Goal: Task Accomplishment & Management: Manage account settings

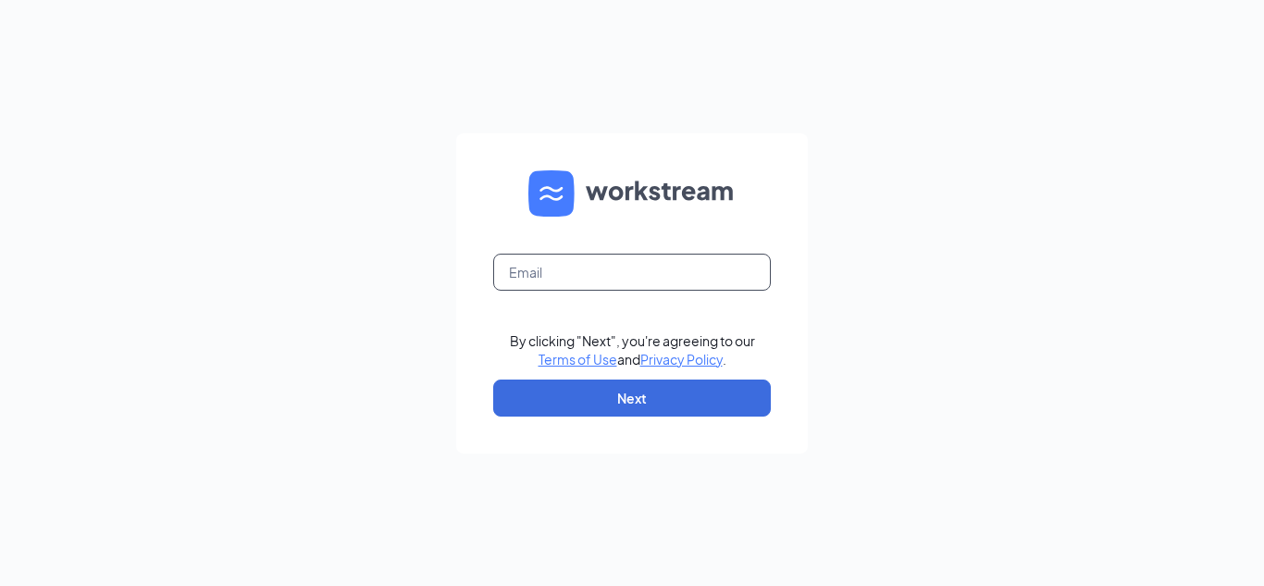
click at [561, 271] on input "text" at bounding box center [632, 271] width 278 height 37
type input "[EMAIL_ADDRESS][DOMAIN_NAME]"
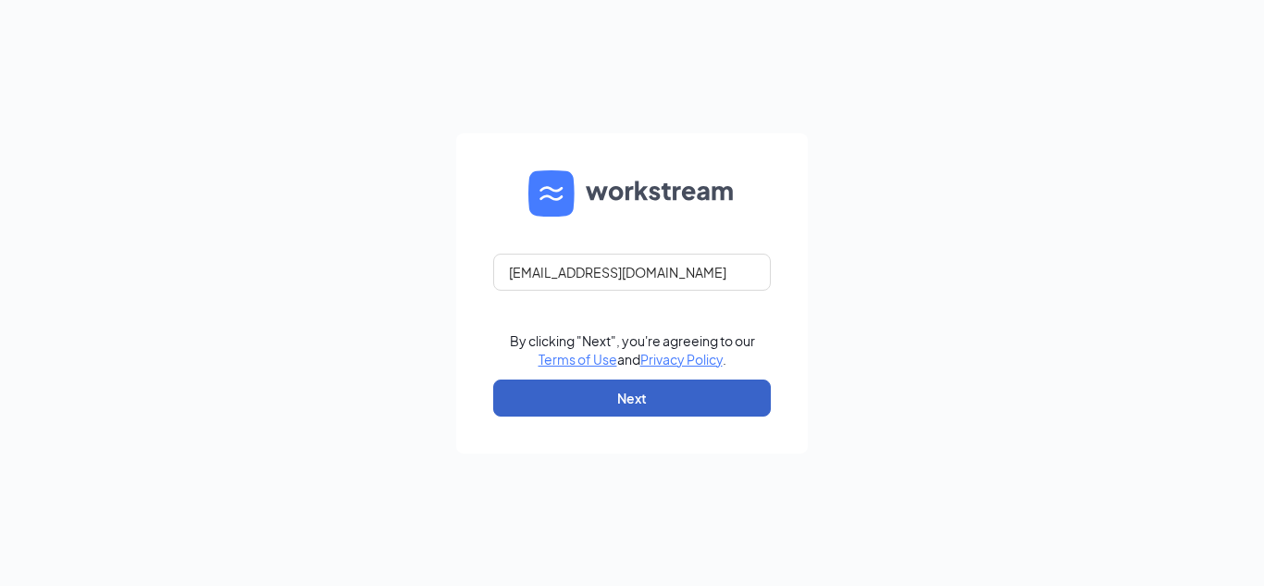
click at [678, 388] on button "Next" at bounding box center [632, 397] width 278 height 37
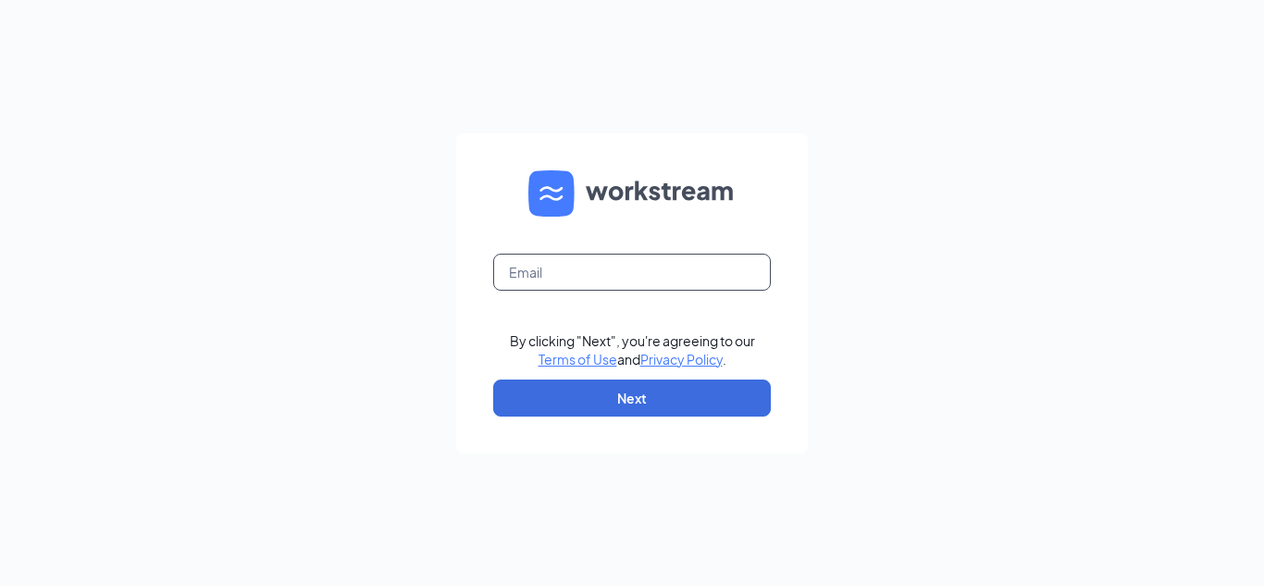
click at [574, 274] on input "text" at bounding box center [632, 271] width 278 height 37
type input "finleyjordan63@gmail.com"
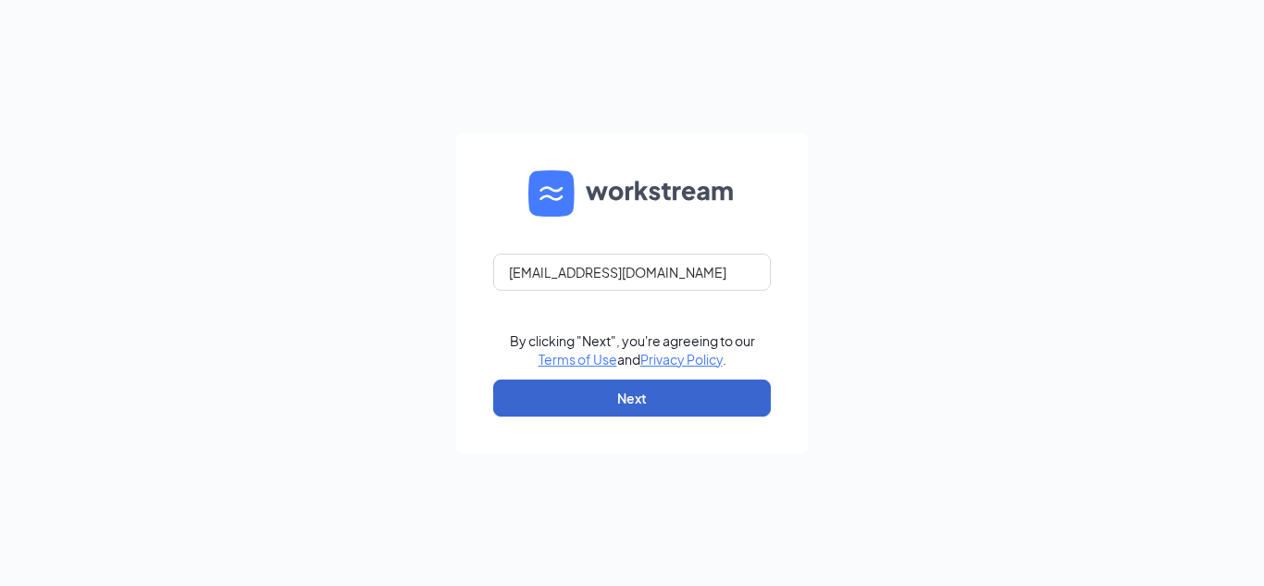
click at [634, 418] on form "finleyjordan63@gmail.com By clicking "Next", you're agreeing to our Terms of Us…" at bounding box center [632, 293] width 352 height 320
click at [634, 401] on button "Next" at bounding box center [632, 397] width 278 height 37
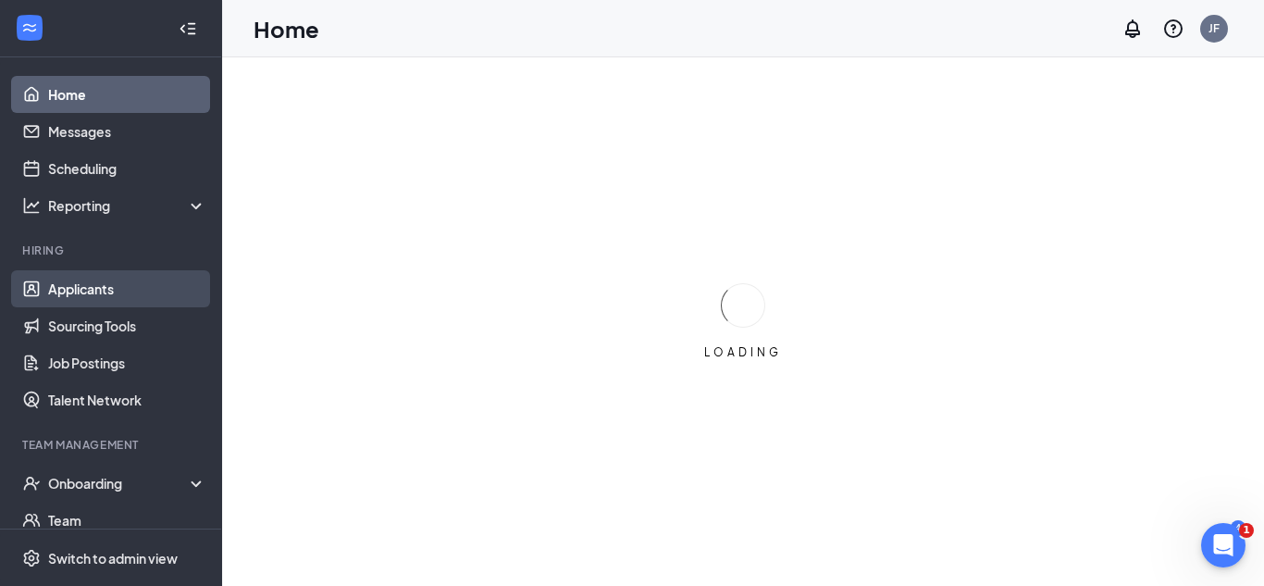
click at [105, 292] on link "Applicants" at bounding box center [127, 288] width 158 height 37
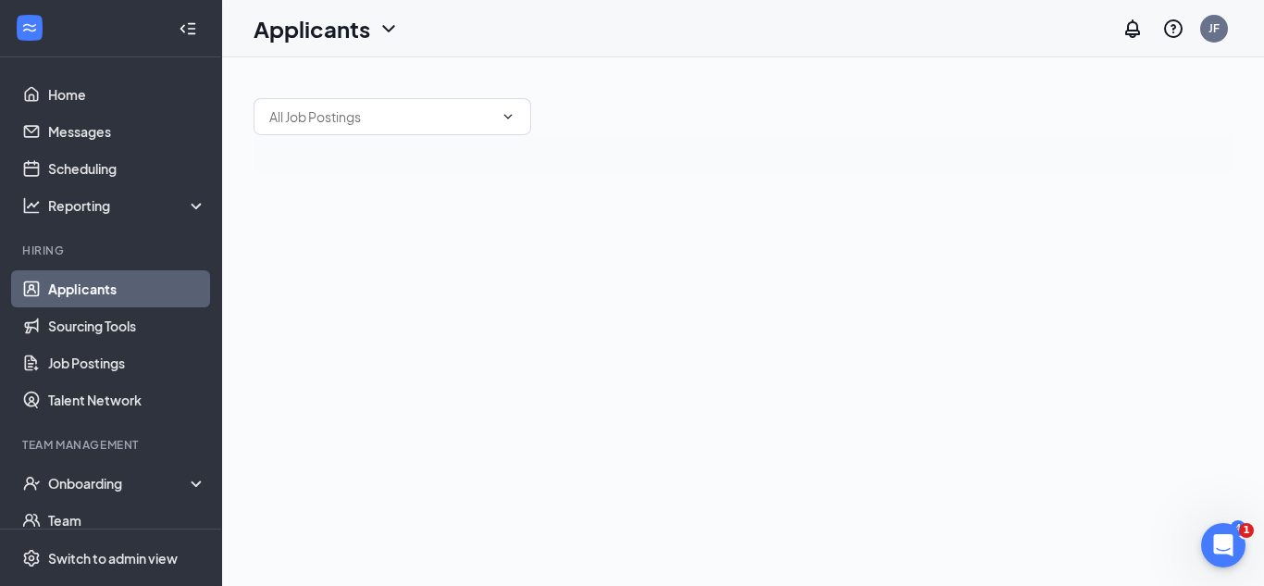
click at [142, 291] on link "Applicants" at bounding box center [127, 288] width 158 height 37
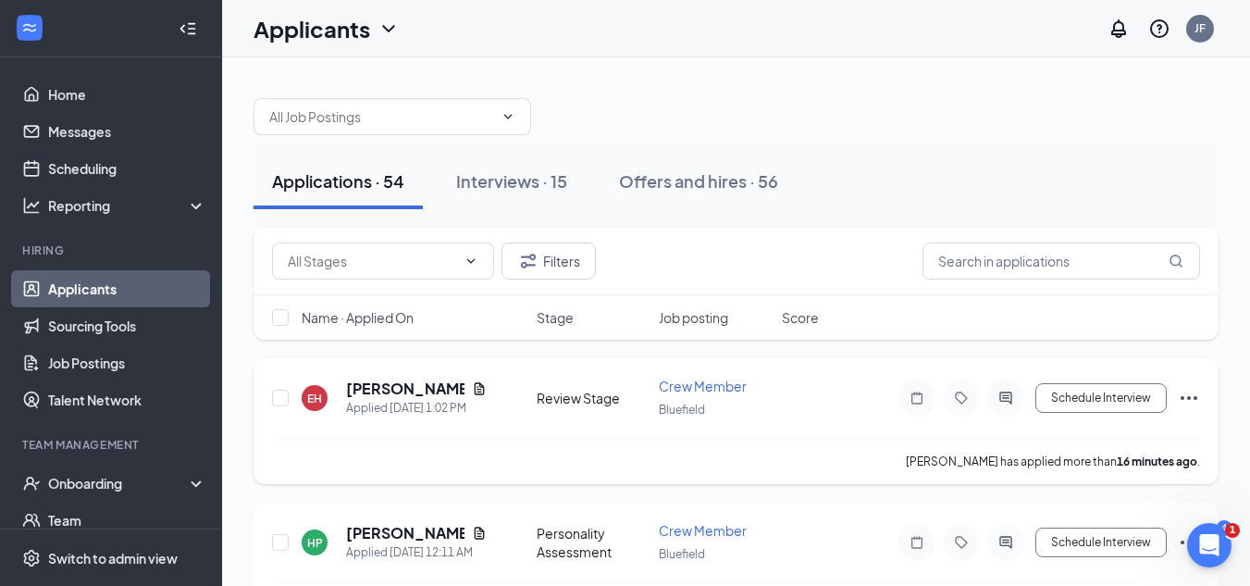
click at [1189, 399] on icon "Ellipses" at bounding box center [1189, 398] width 17 height 4
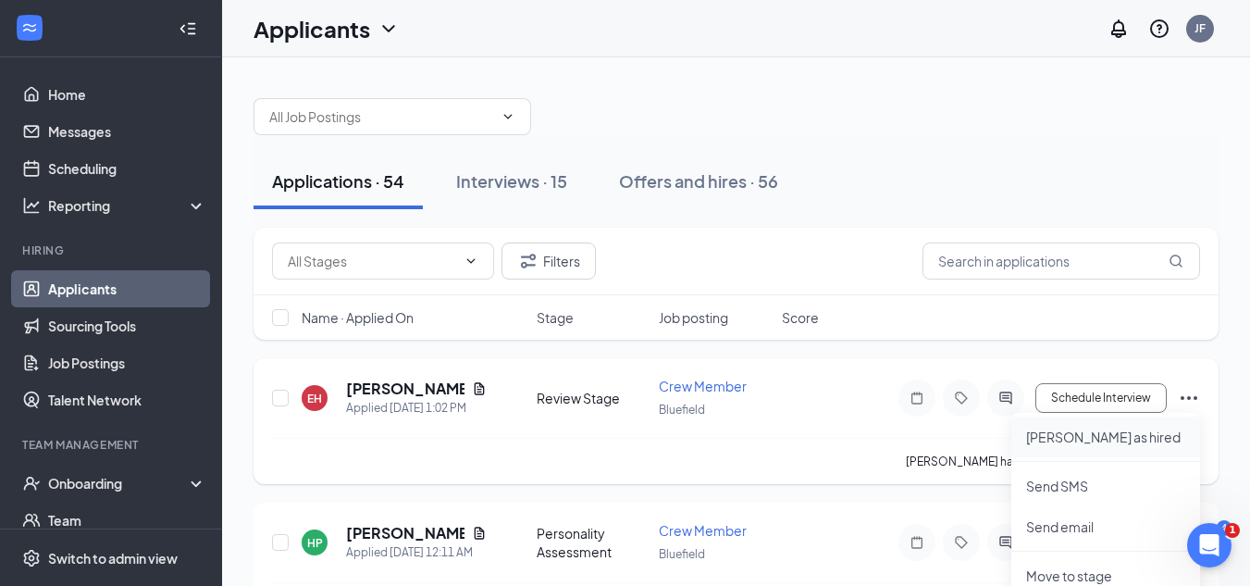
click at [1156, 437] on p "Mark as hired" at bounding box center [1105, 436] width 159 height 19
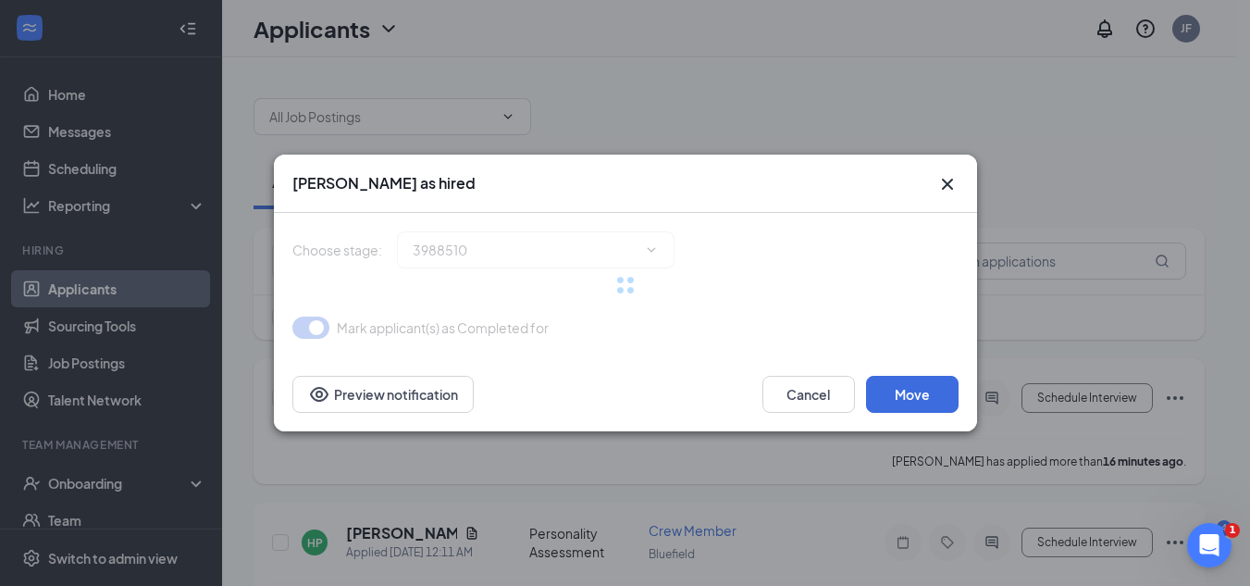
type input "Hiring Complete (final stage)"
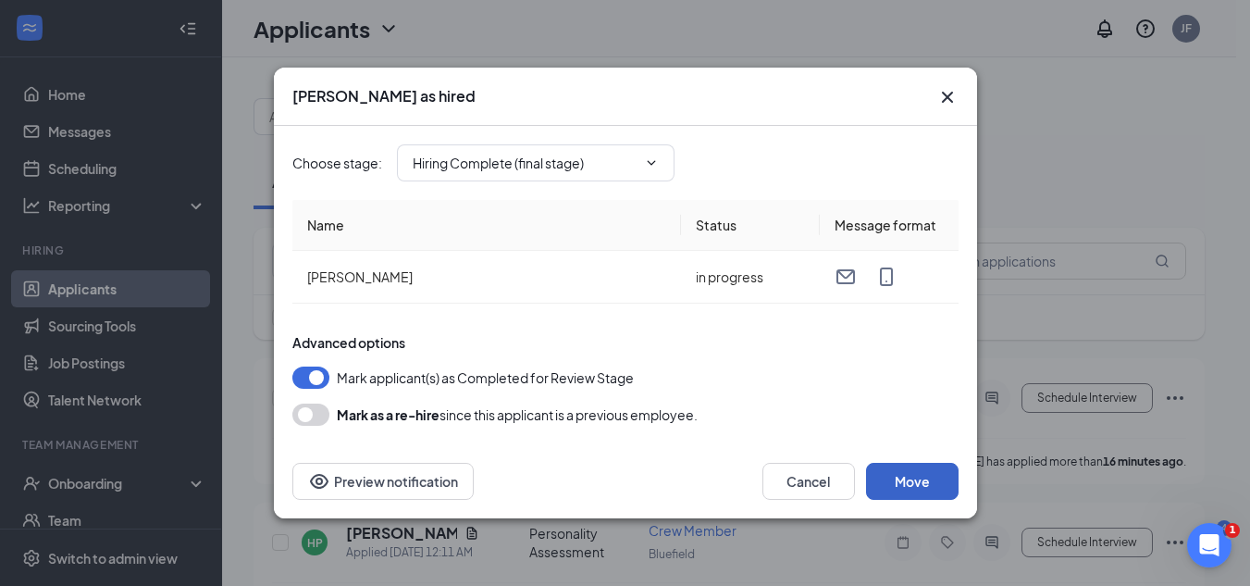
click at [937, 469] on button "Move" at bounding box center [912, 481] width 93 height 37
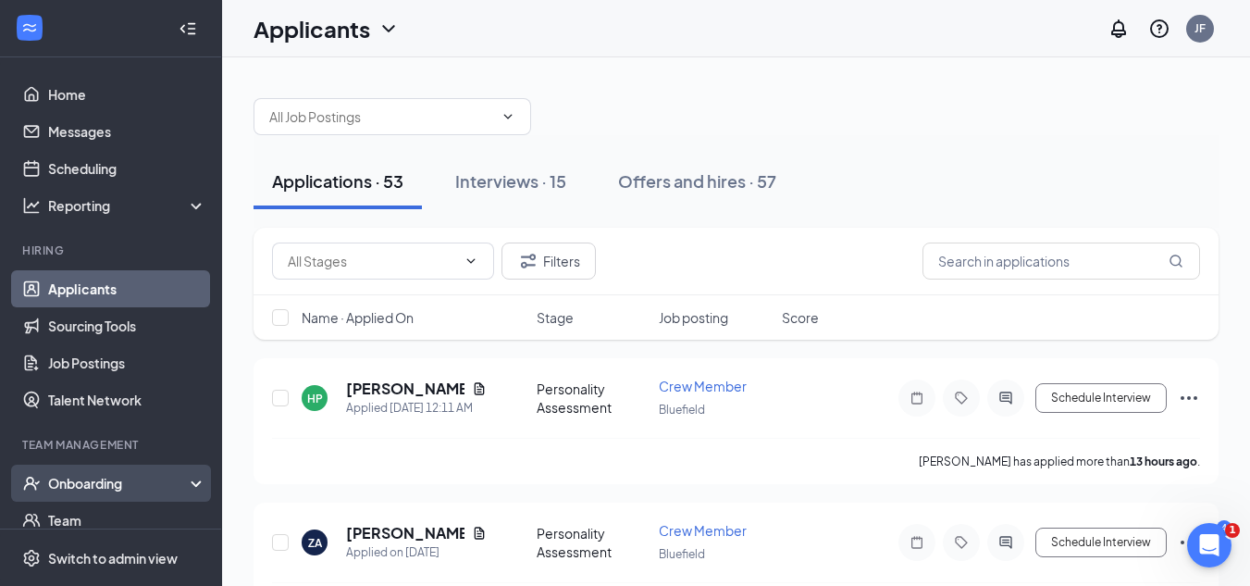
click at [147, 491] on div "Onboarding" at bounding box center [119, 483] width 142 height 19
click at [151, 521] on link "Overview" at bounding box center [127, 519] width 158 height 37
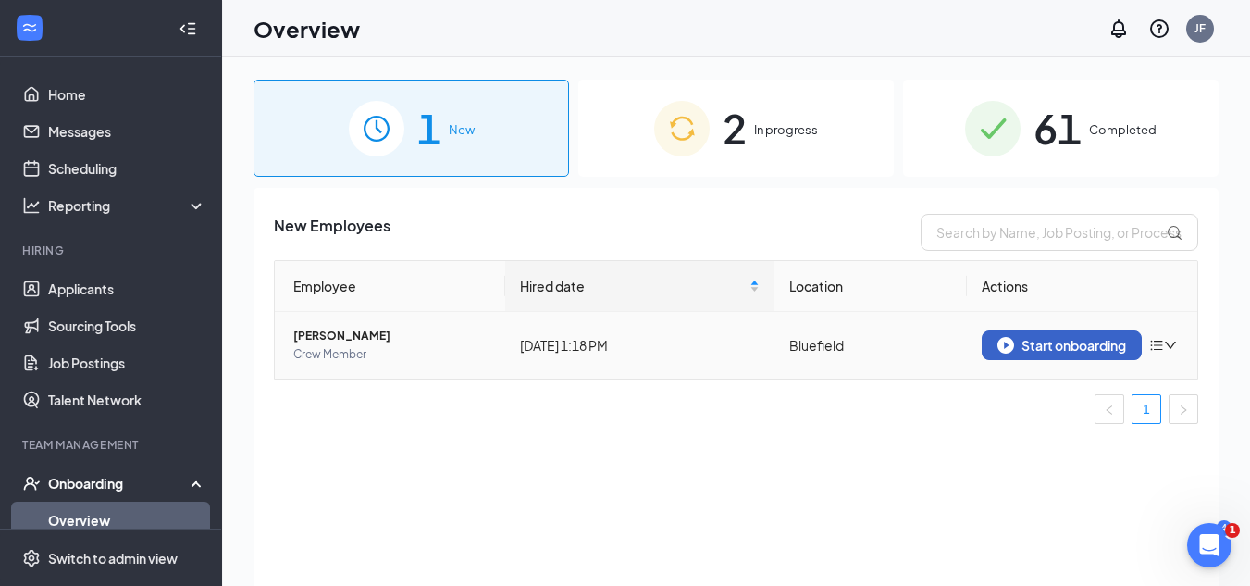
click at [1064, 346] on div "Start onboarding" at bounding box center [1061, 345] width 129 height 17
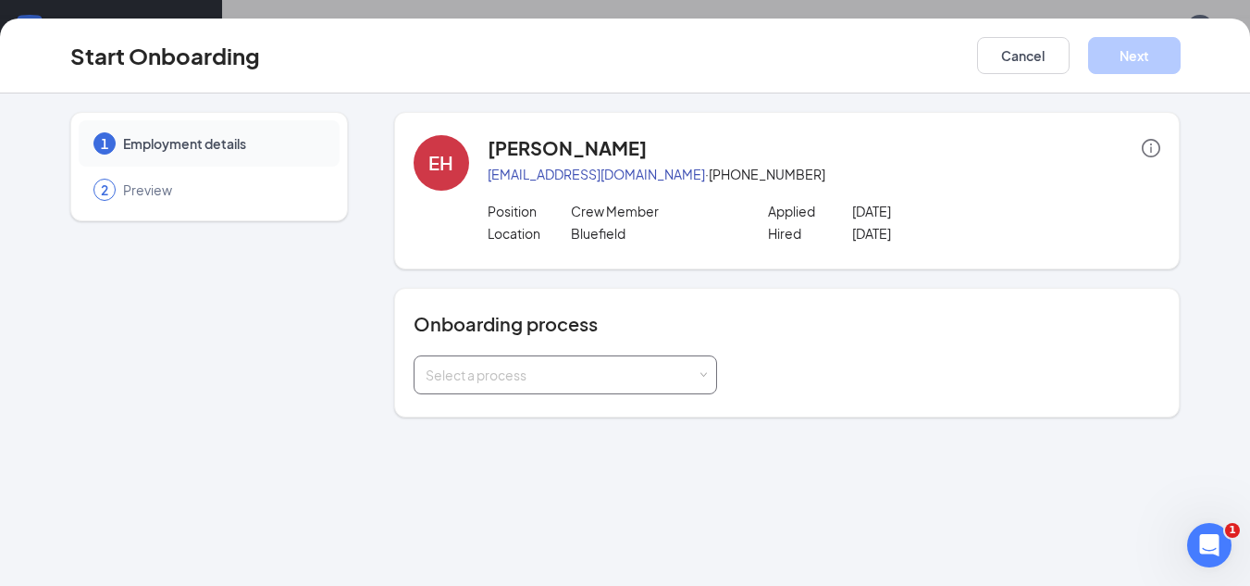
click at [654, 382] on div "Select a process" at bounding box center [561, 374] width 271 height 19
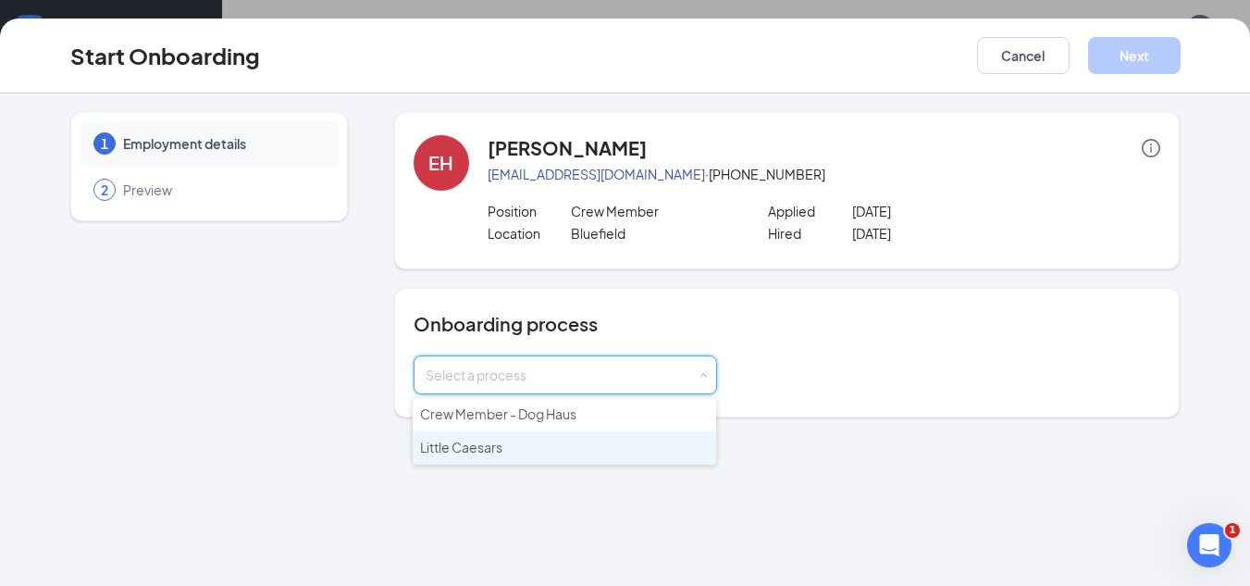
click at [626, 439] on li "Little Caesars" at bounding box center [564, 447] width 303 height 33
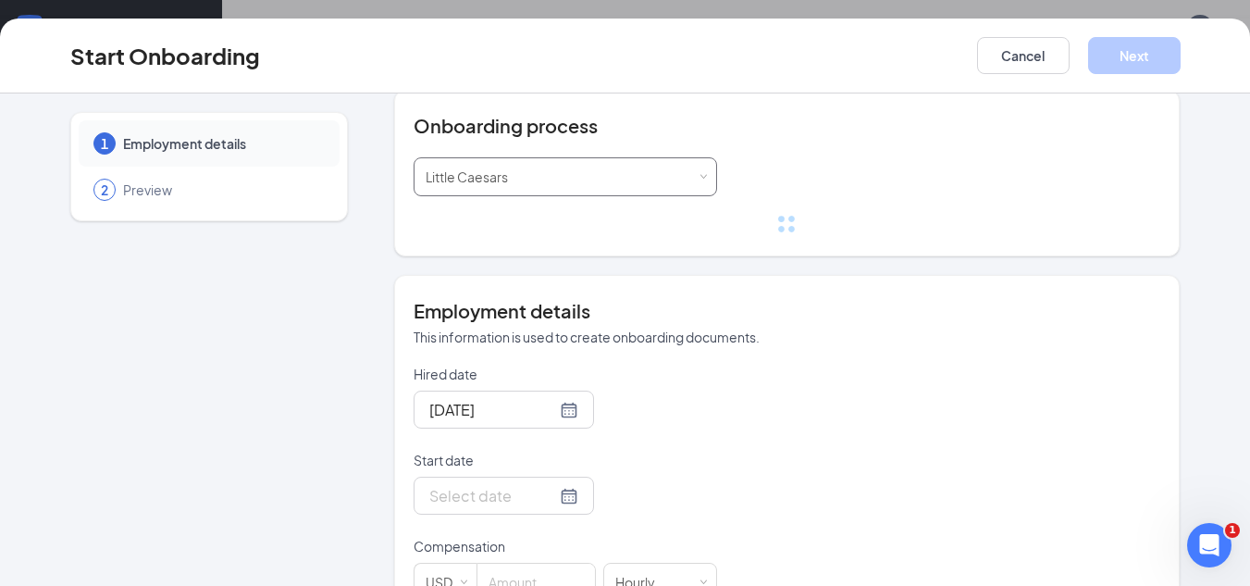
scroll to position [224, 0]
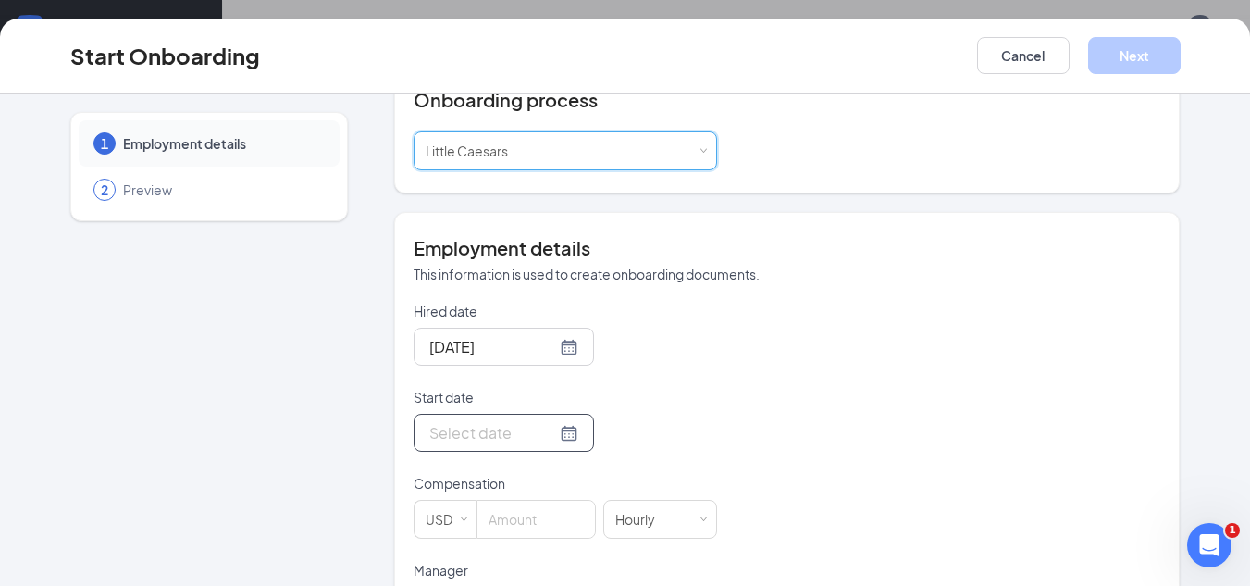
click at [545, 436] on div at bounding box center [503, 432] width 149 height 23
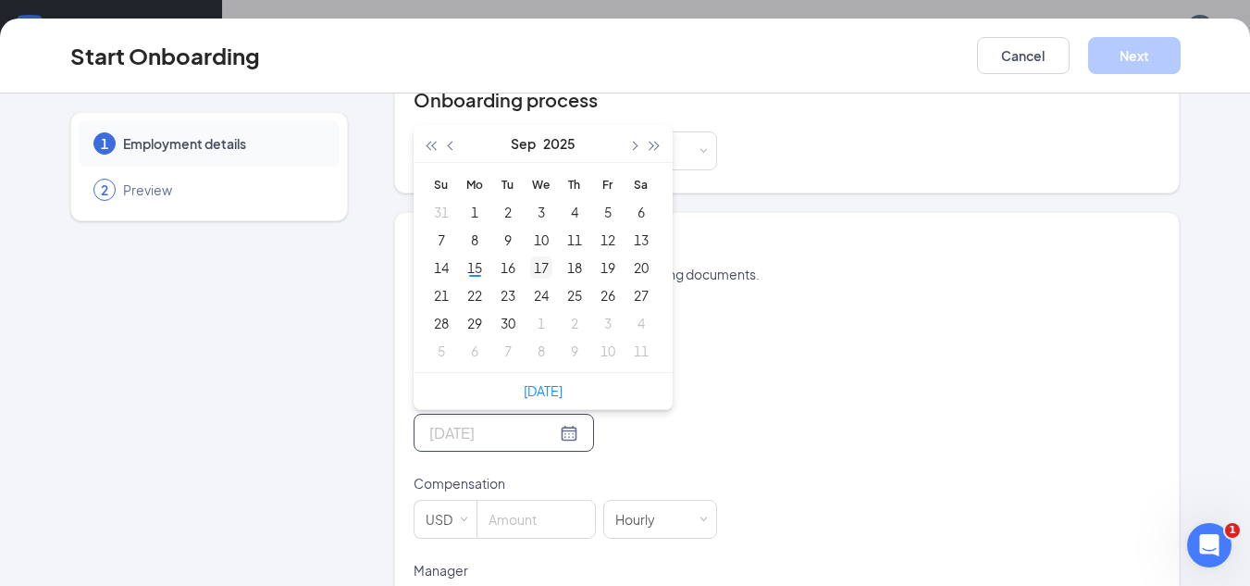
type input "Sep 17, 2025"
click at [540, 265] on div "17" at bounding box center [541, 267] width 22 height 22
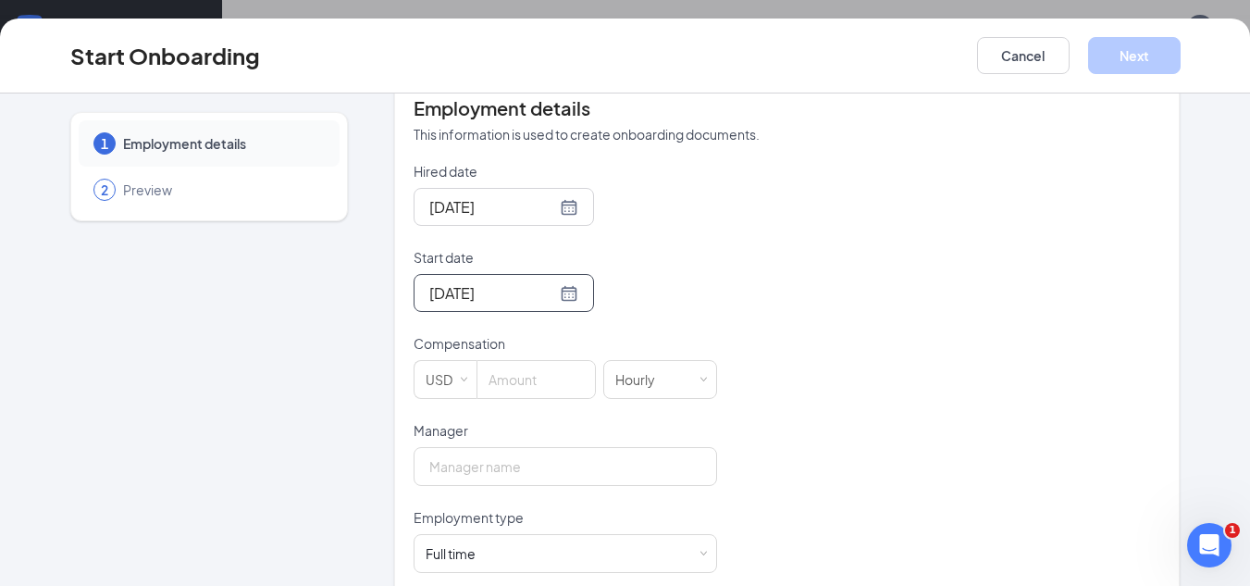
scroll to position [409, 0]
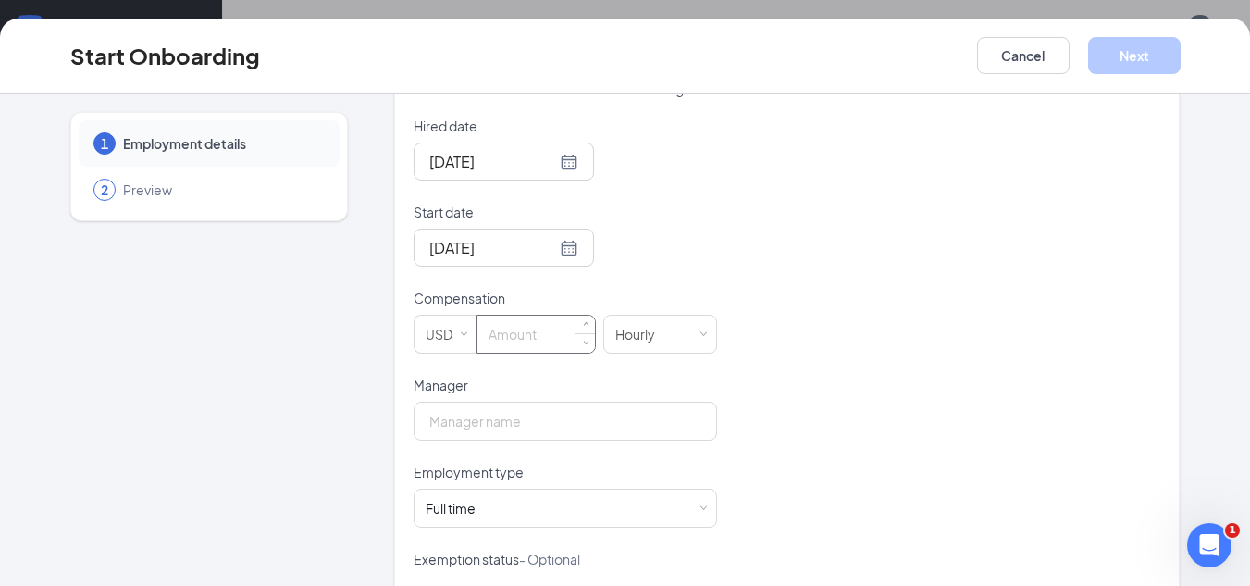
click at [546, 340] on input at bounding box center [535, 333] width 117 height 37
type input "10"
click at [548, 420] on input "Manager" at bounding box center [565, 421] width 303 height 39
type input "Jordan Finley"
click at [569, 503] on div "Full time Works 30+ hours per week and is reasonably expected to work" at bounding box center [565, 507] width 279 height 37
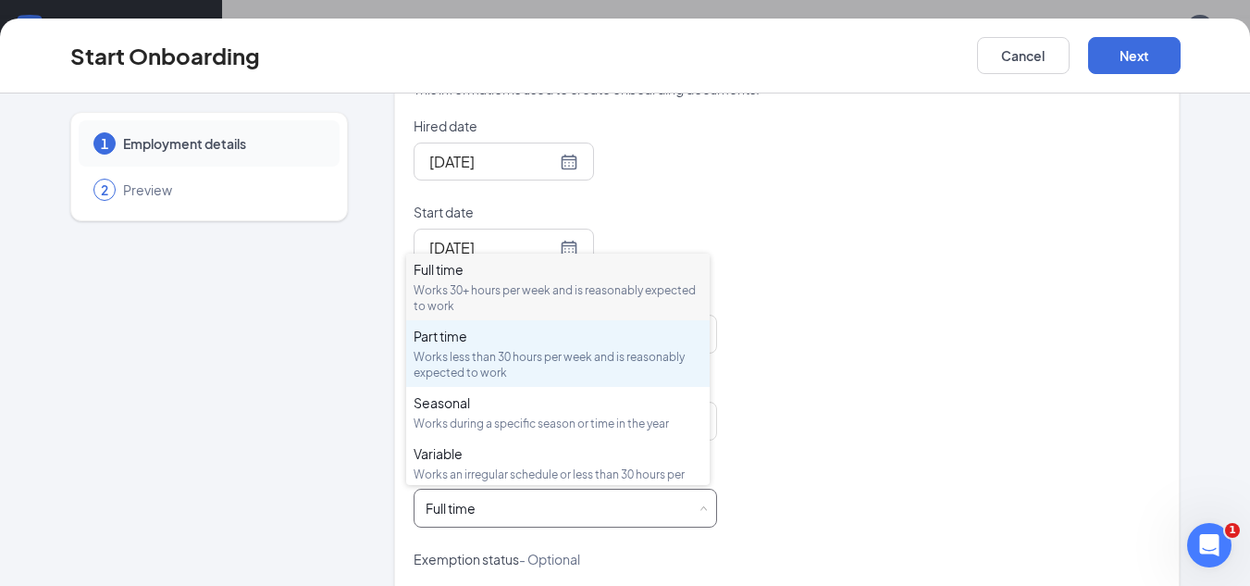
click at [538, 354] on div "Works less than 30 hours per week and is reasonably expected to work" at bounding box center [558, 364] width 289 height 31
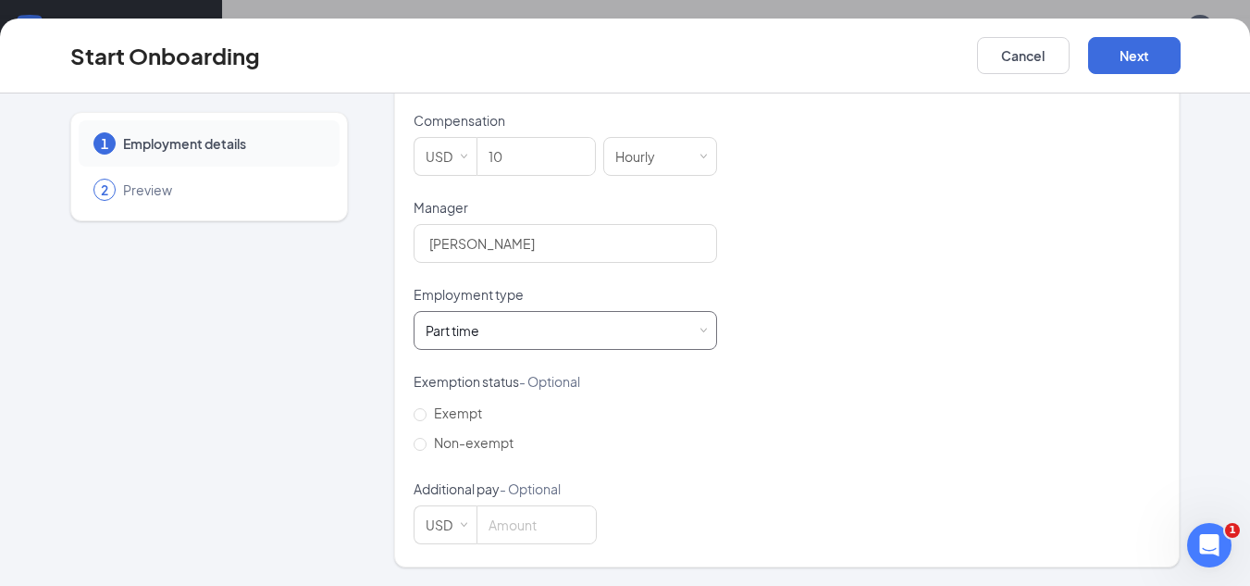
scroll to position [83, 0]
click at [1121, 57] on button "Next" at bounding box center [1134, 55] width 93 height 37
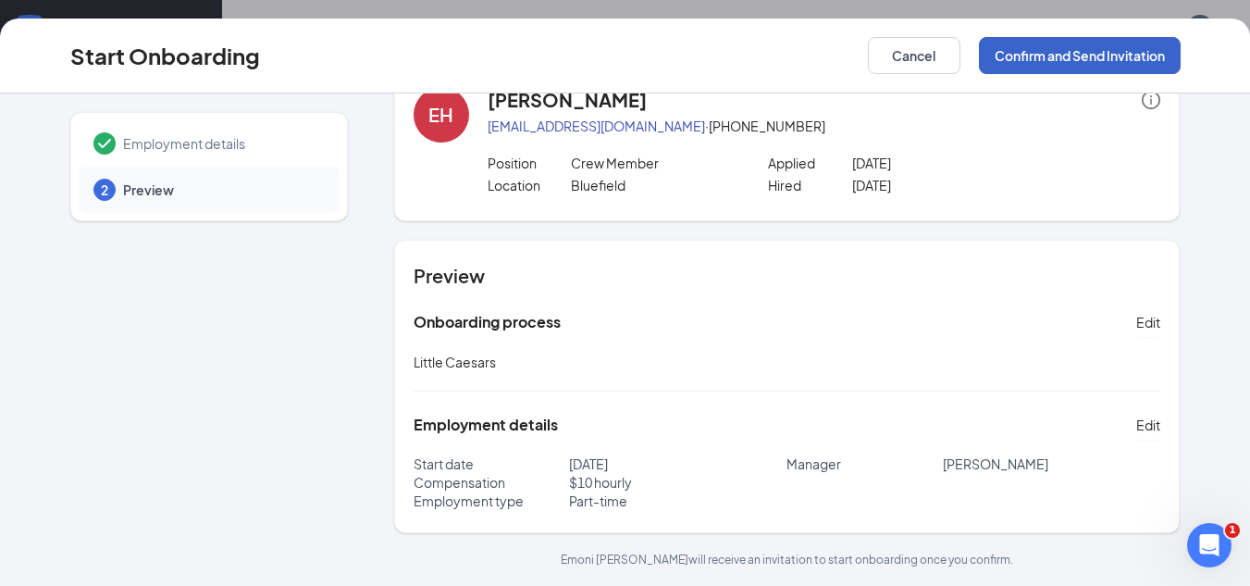
click at [1122, 57] on button "Confirm and Send Invitation" at bounding box center [1080, 55] width 202 height 37
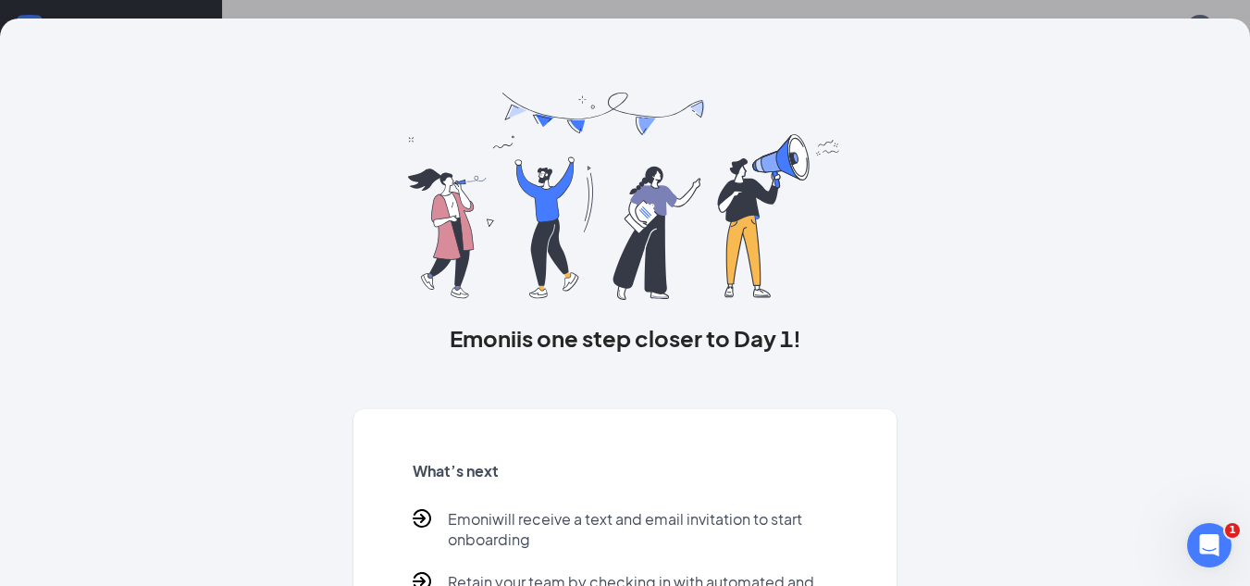
scroll to position [0, 0]
